Goal: Information Seeking & Learning: Learn about a topic

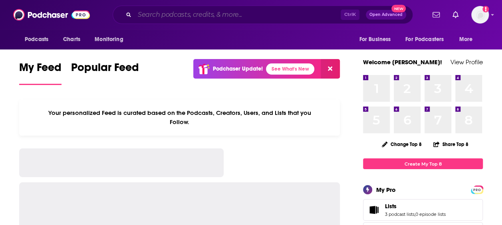
click at [202, 16] on input "Search podcasts, credits, & more..." at bounding box center [237, 14] width 206 height 13
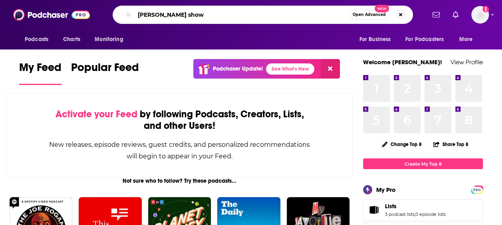
type input "[PERSON_NAME] show"
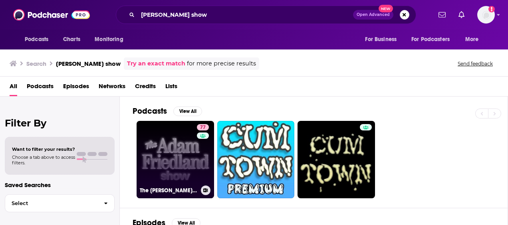
click at [155, 150] on link "77 The [PERSON_NAME] Show Podcast" at bounding box center [174, 159] width 77 height 77
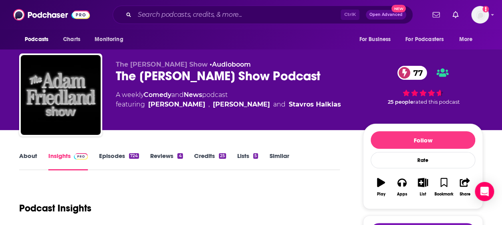
click at [126, 158] on link "Episodes 724" at bounding box center [119, 161] width 40 height 18
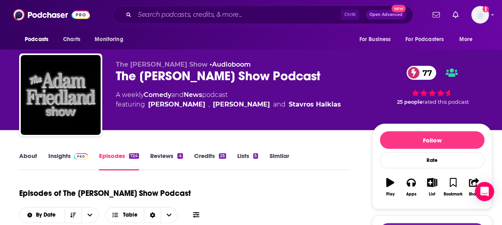
click at [59, 156] on link "Insights" at bounding box center [68, 161] width 40 height 18
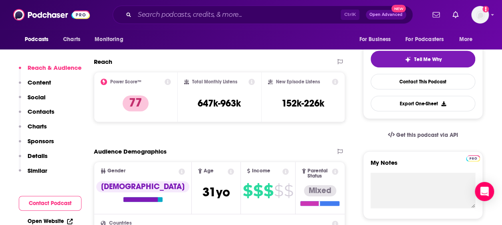
scroll to position [174, 0]
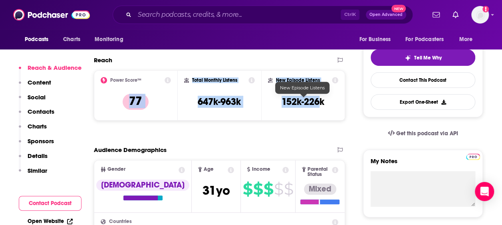
drag, startPoint x: 124, startPoint y: 97, endPoint x: 322, endPoint y: 105, distance: 198.5
click at [322, 105] on div "Power Score™ 77 Total Monthly Listens 647k-963k New Episode Listens 152k-226k" at bounding box center [219, 95] width 251 height 50
copy div "77 Total Monthly Listens 647k-963k New Episode Listens 152k-226"
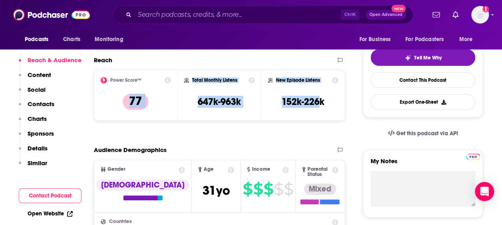
scroll to position [0, 0]
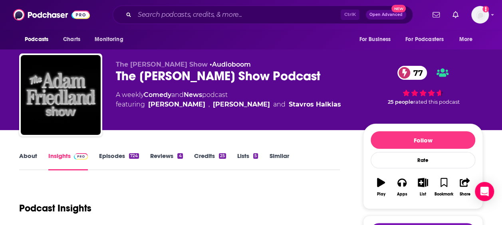
click at [38, 151] on div "About Insights Episodes 724 Reviews 4 Credits 25 Lists 5 Similar" at bounding box center [179, 161] width 320 height 20
click at [32, 154] on link "About" at bounding box center [28, 161] width 18 height 18
